Goal: Book appointment/travel/reservation

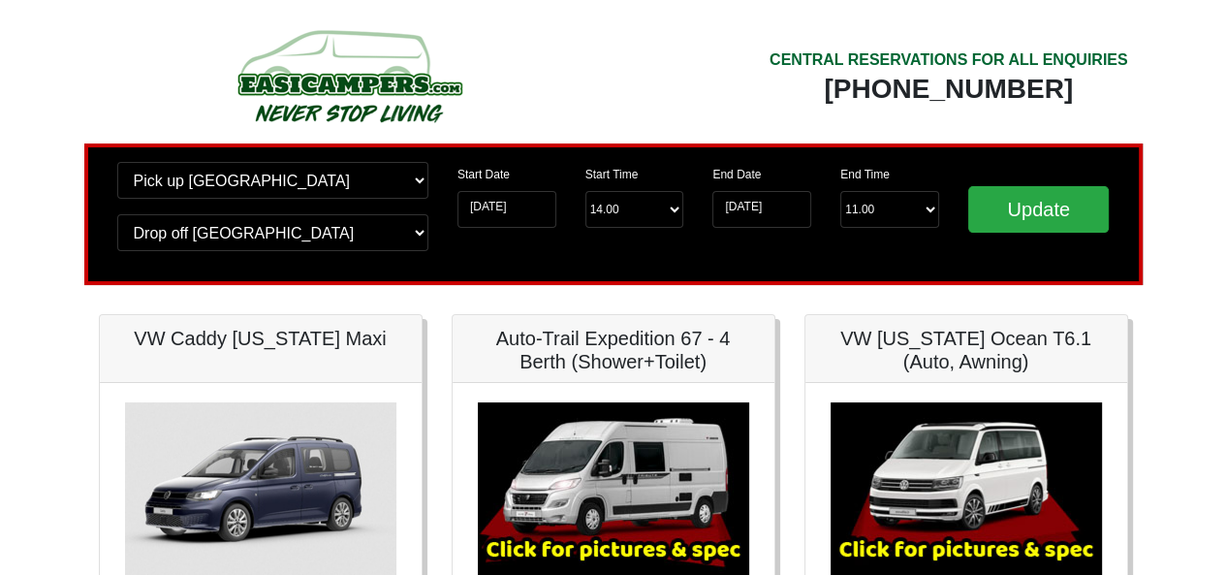
scroll to position [2, 0]
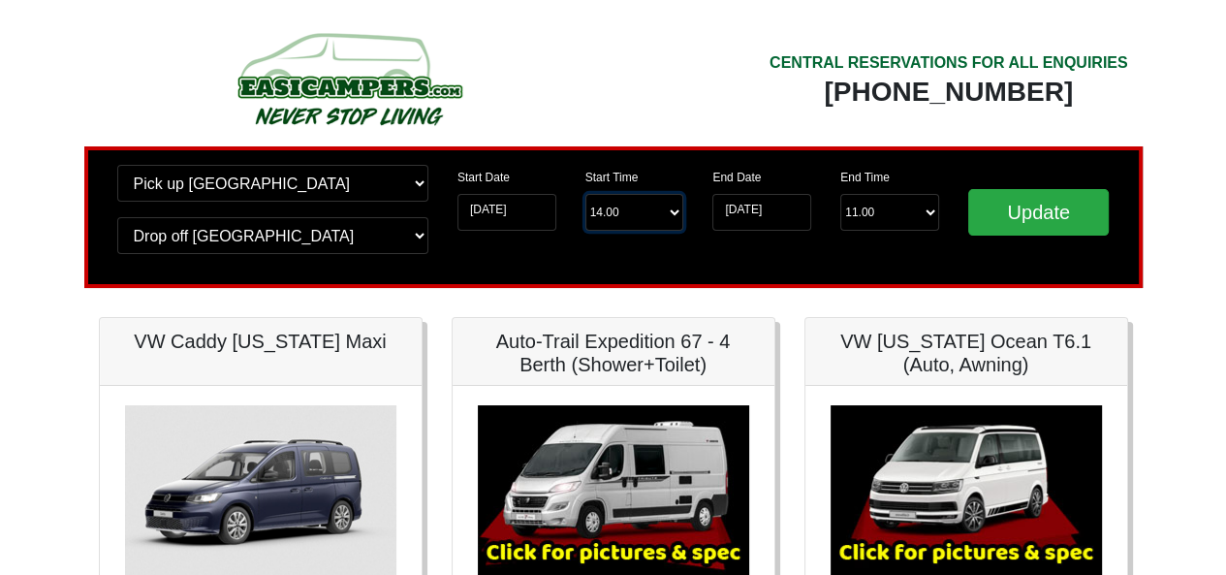
click at [649, 207] on select "Start Time 14.00 -------- 11.00 am ([DATE] & [DATE] Only) 12.00 pm ([DATE]) 13.…" at bounding box center [634, 212] width 99 height 37
select select "15.00"
click at [585, 194] on select "Start Time 14.00 -------- 11.00 am ([DATE] & [DATE] Only) 12.00 pm ([DATE]) 13.…" at bounding box center [634, 212] width 99 height 37
click at [1039, 205] on input "Update" at bounding box center [1038, 212] width 141 height 47
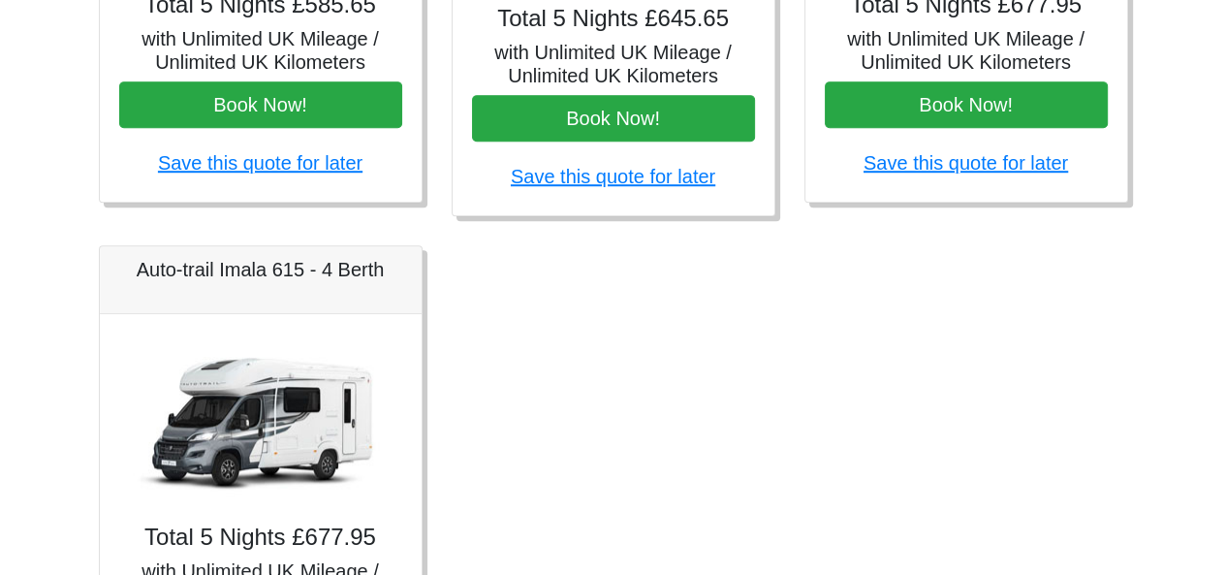
scroll to position [1029, 0]
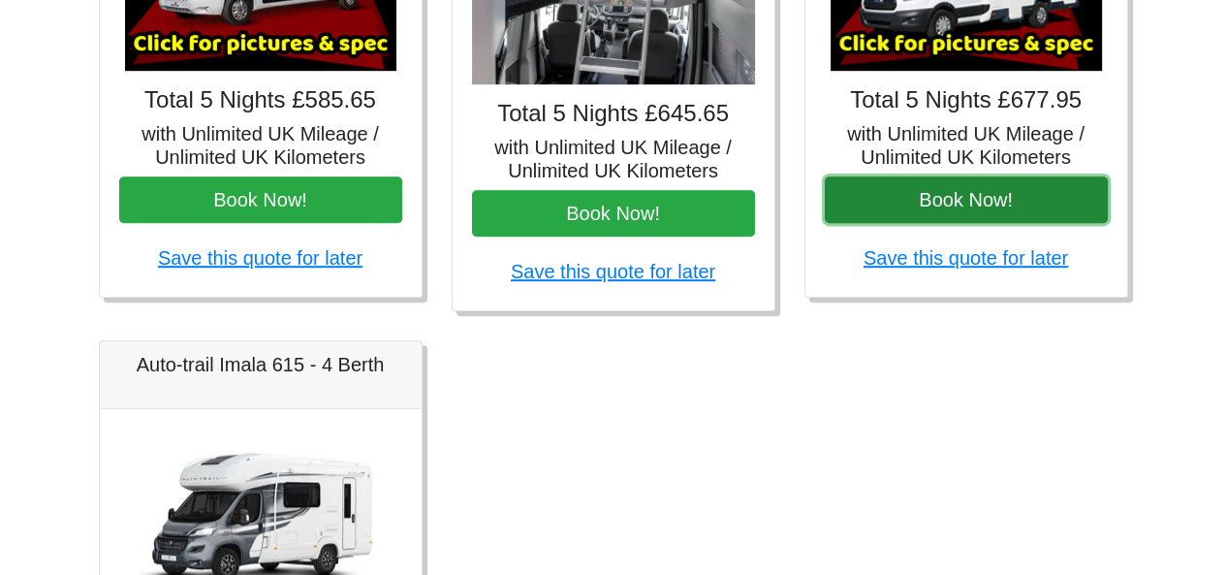
click at [1047, 198] on button "Book Now!" at bounding box center [966, 199] width 283 height 47
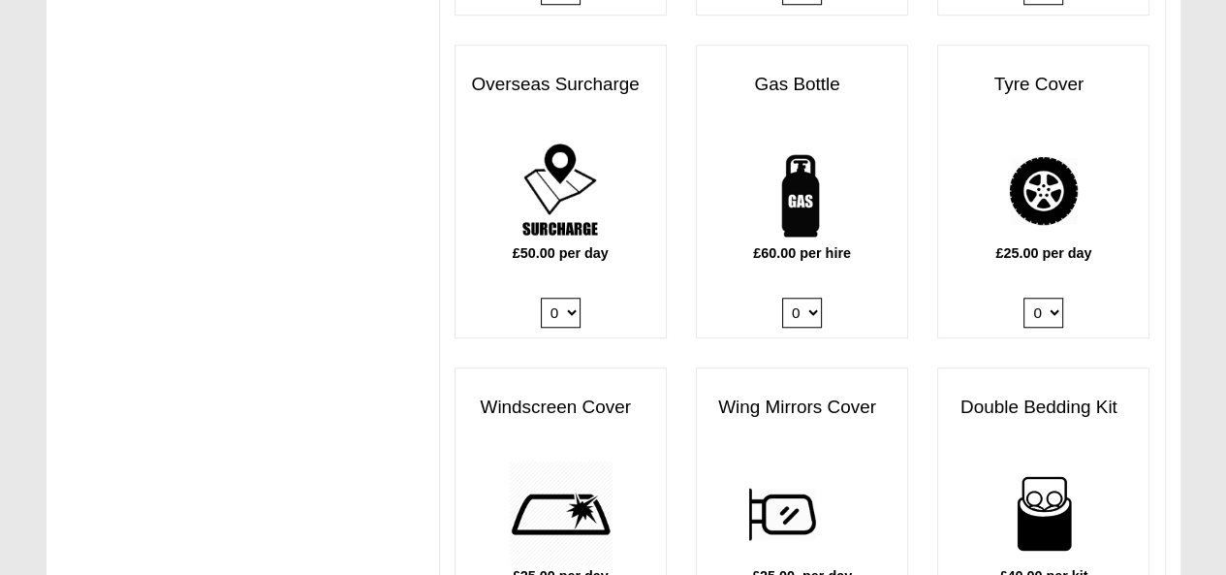
scroll to position [1358, 0]
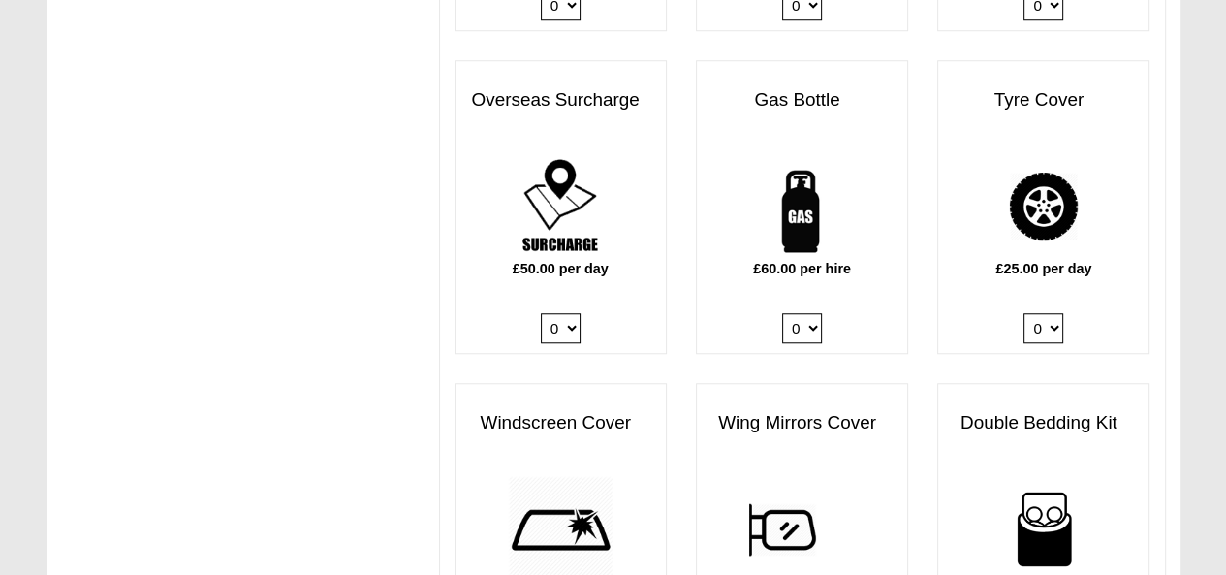
click at [797, 313] on select "0 1" at bounding box center [802, 328] width 40 height 30
click at [803, 383] on div "Wing Mirrors Cover £25.00 per day 0 1" at bounding box center [802, 530] width 212 height 294
click at [812, 313] on select "0 1" at bounding box center [802, 328] width 40 height 30
select select "Gas Bottle x QTY 1 @ 60.00 GBP per hire."
click at [782, 313] on select "0 1" at bounding box center [802, 328] width 40 height 30
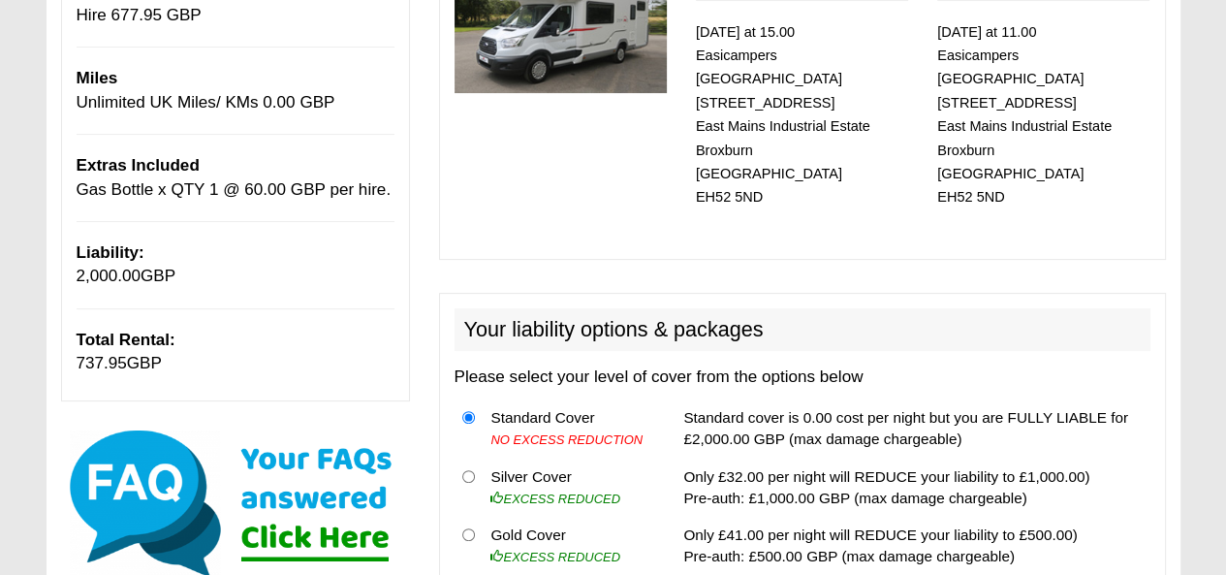
scroll to position [360, 0]
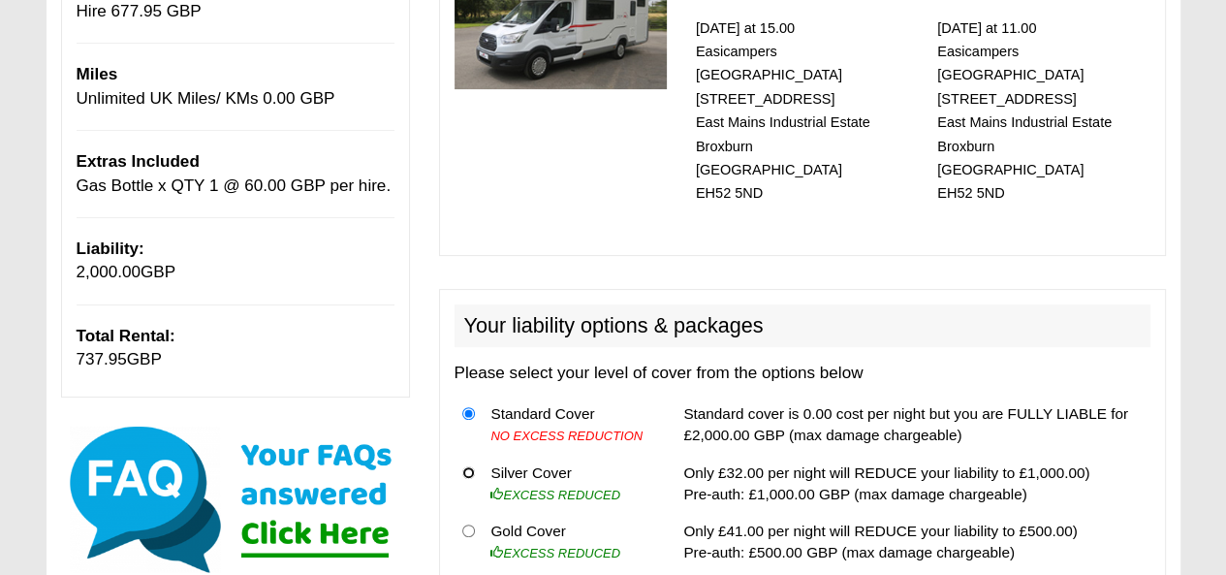
click at [467, 466] on input "radio" at bounding box center [468, 472] width 13 height 13
radio input "true"
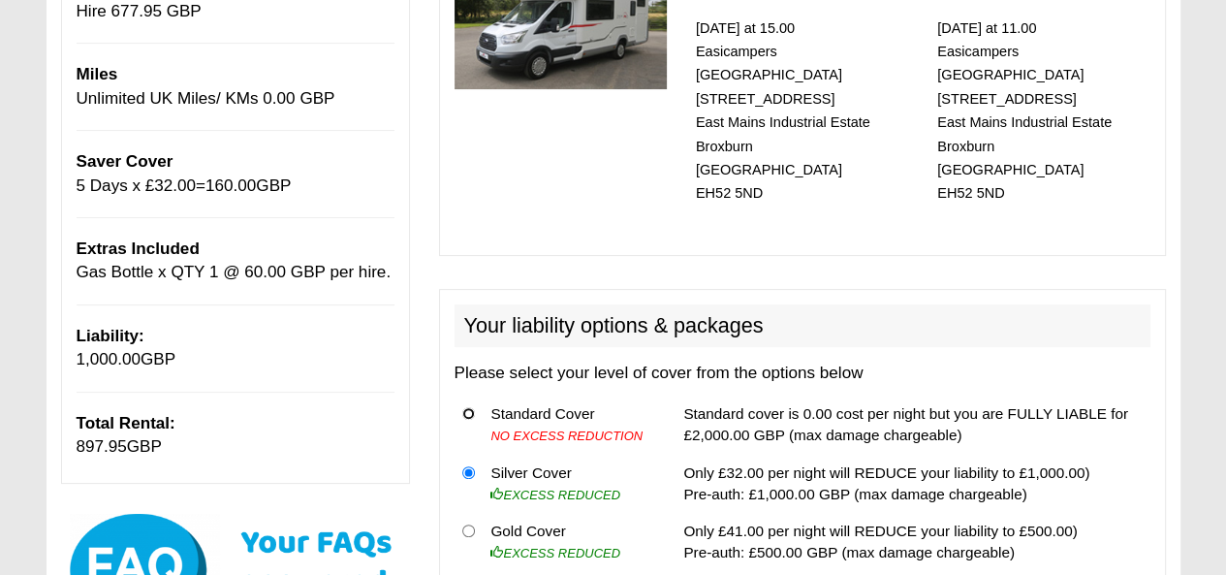
click at [465, 407] on input "radio" at bounding box center [468, 413] width 13 height 13
radio input "true"
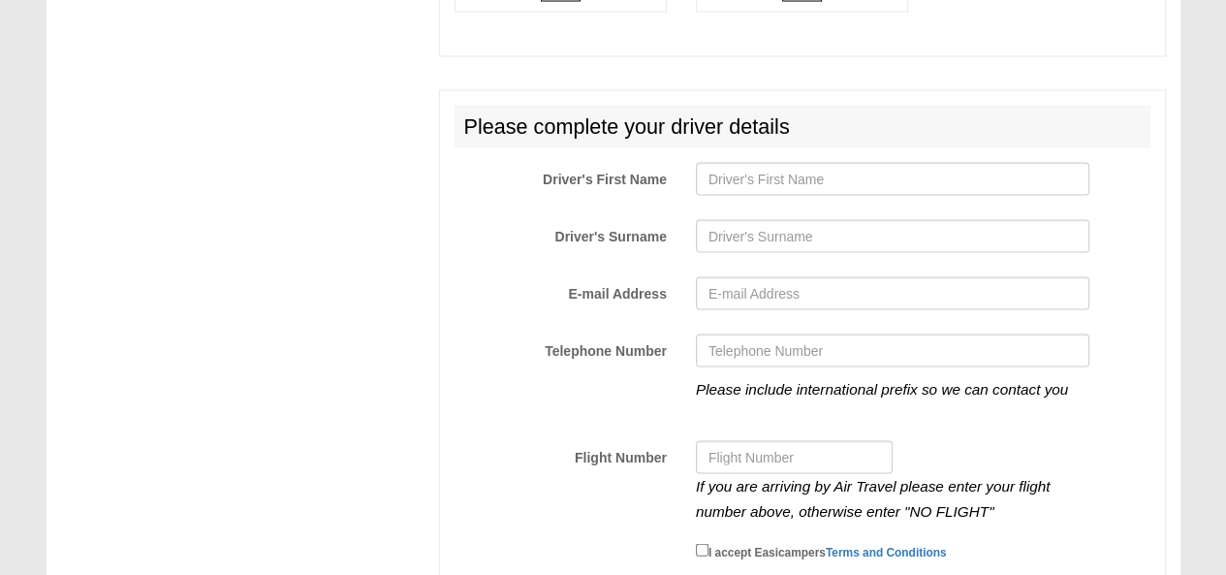
scroll to position [3319, 0]
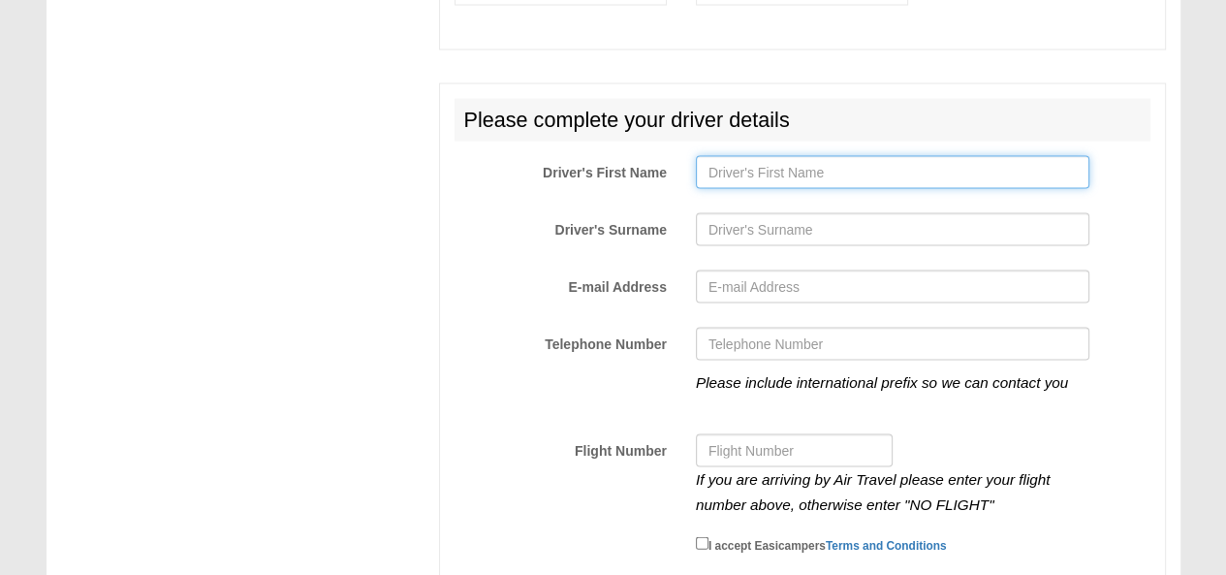
click at [928, 156] on input "Driver's First Name" at bounding box center [892, 172] width 393 height 33
type input "nigel"
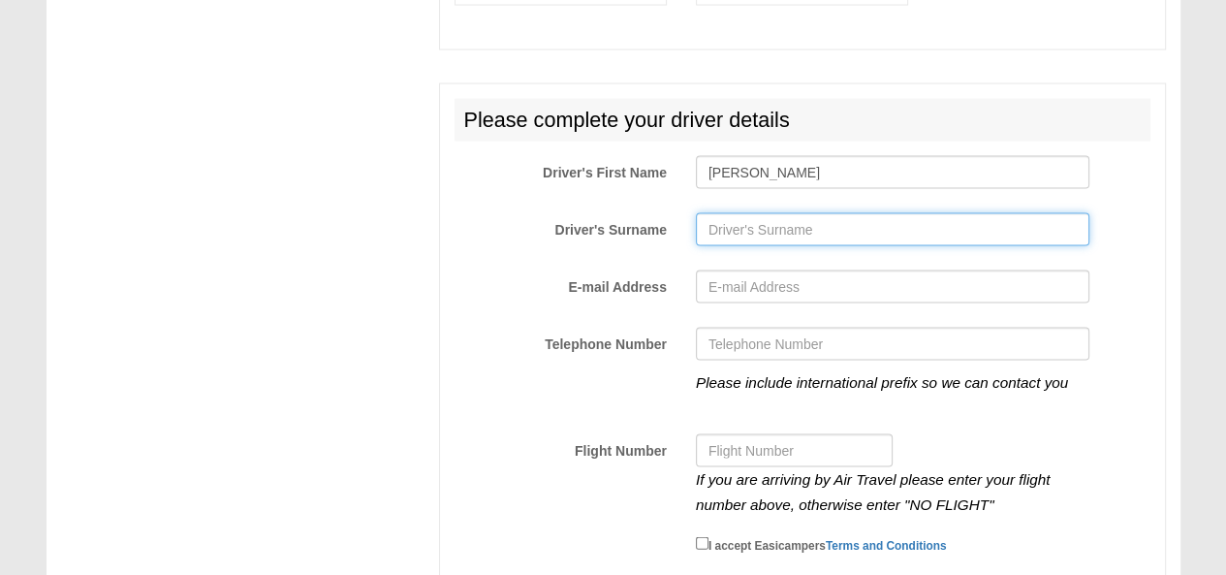
click at [899, 213] on input "Driver's Surname" at bounding box center [892, 229] width 393 height 33
type input "Bolger"
type input "jmjessie6@gmail.com"
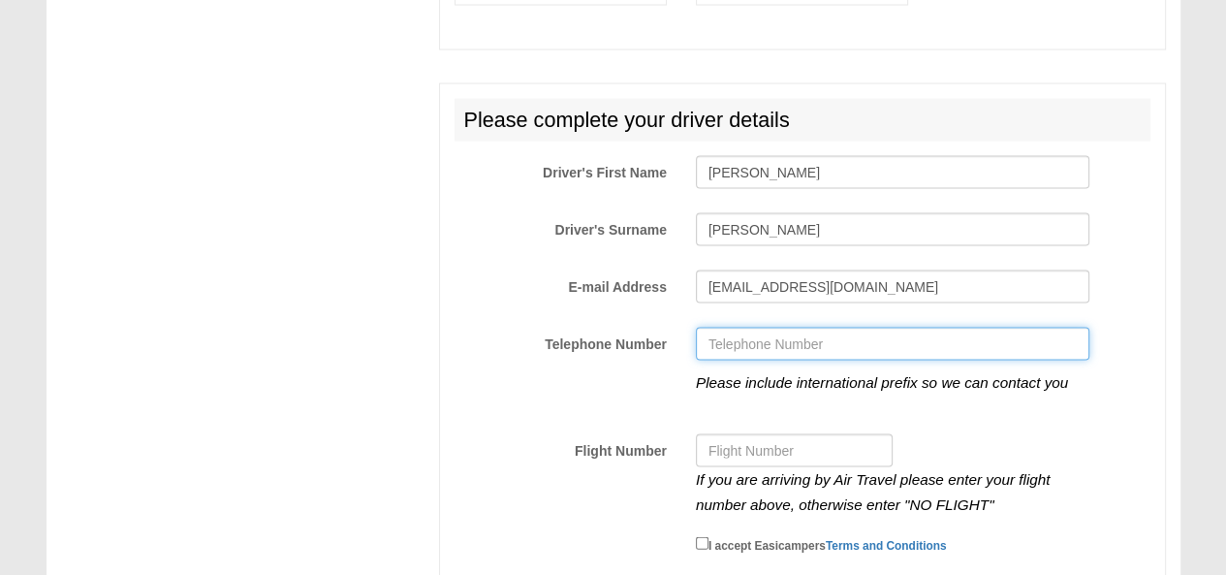
type input "+353857401241"
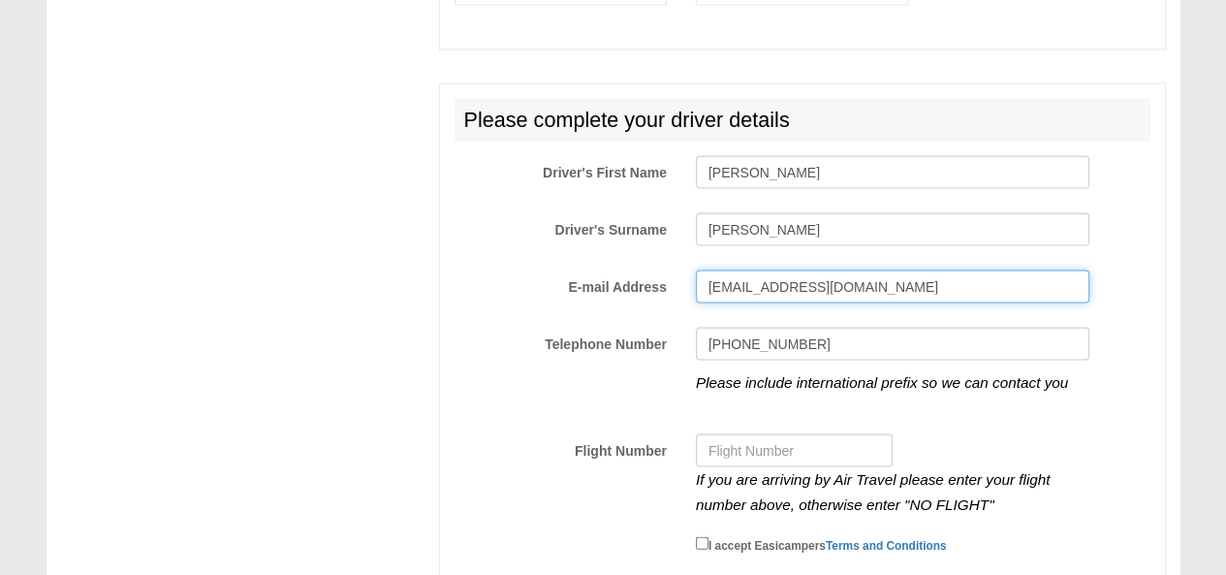
click at [933, 270] on input "jmjessie6@gmail.com" at bounding box center [892, 286] width 393 height 33
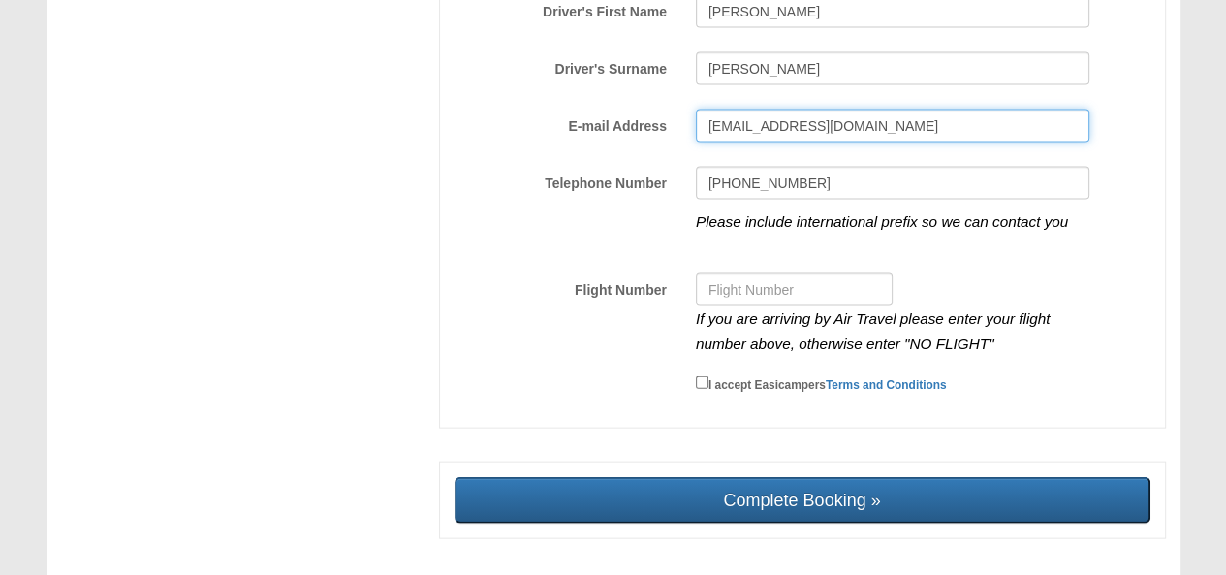
scroll to position [3479, 0]
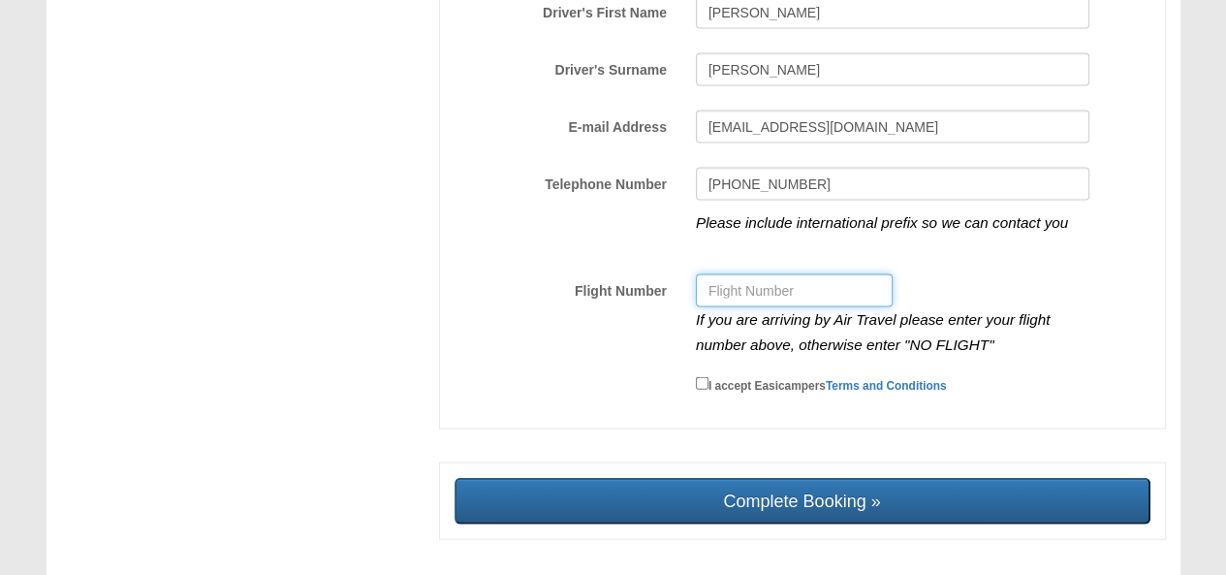
click at [812, 274] on input "Flight Number" at bounding box center [794, 290] width 197 height 33
type input "unknown"
click at [718, 373] on label "I accept Easicampers Terms and Conditions" at bounding box center [821, 383] width 251 height 21
click at [708, 377] on input "I accept Easicampers Terms and Conditions" at bounding box center [702, 383] width 13 height 13
checkbox input "true"
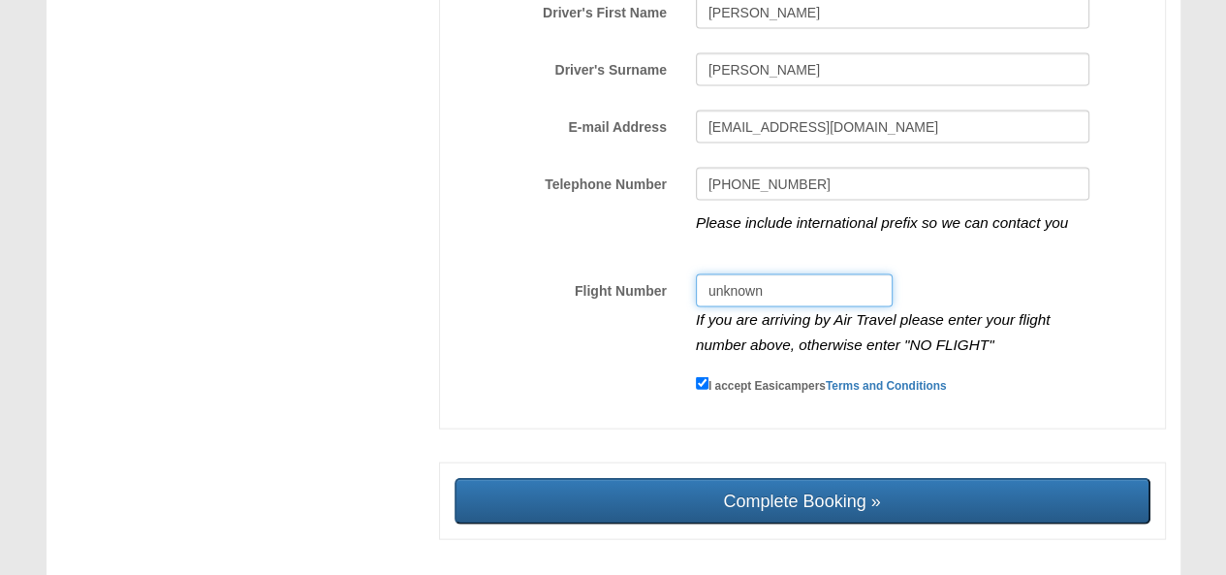
click at [777, 274] on input "unknown" at bounding box center [794, 290] width 197 height 33
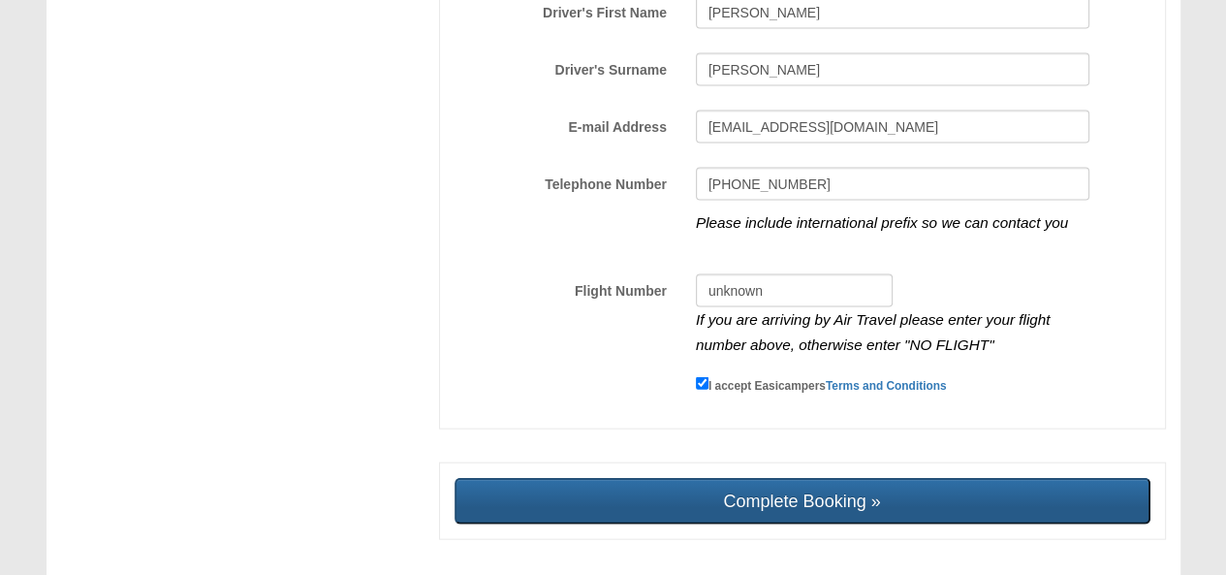
click at [865, 478] on input "Complete Booking »" at bounding box center [802, 501] width 696 height 47
type input "Sending, please wait..."
